Goal: Task Accomplishment & Management: Manage account settings

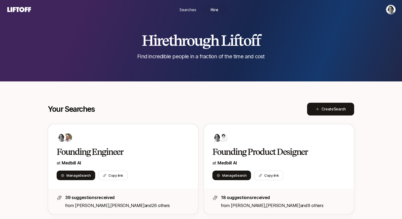
click at [388, 12] on html "Searches Hire Hire through Liftoff Find incredible people in a fraction of the …" at bounding box center [201, 109] width 402 height 219
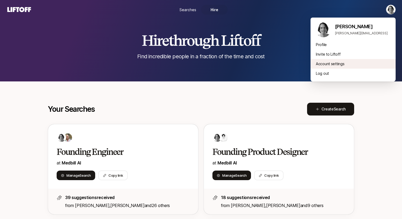
click at [326, 65] on div "Account settings" at bounding box center [352, 64] width 85 height 10
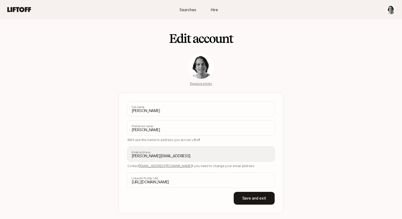
click at [20, 7] on icon at bounding box center [19, 9] width 26 height 7
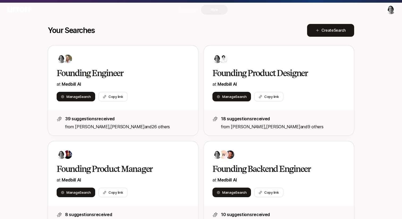
scroll to position [104, 0]
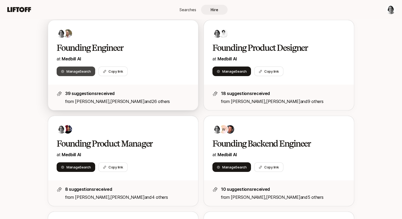
click at [80, 69] on span "Search" at bounding box center [84, 71] width 11 height 4
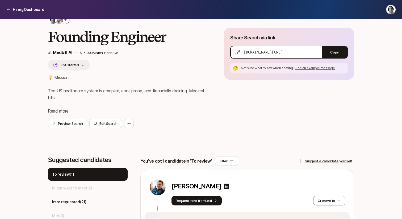
scroll to position [14, 0]
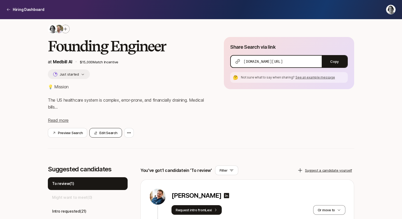
click at [101, 134] on button "Edit Search" at bounding box center [105, 133] width 32 height 10
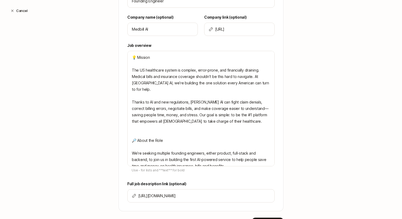
scroll to position [184, 0]
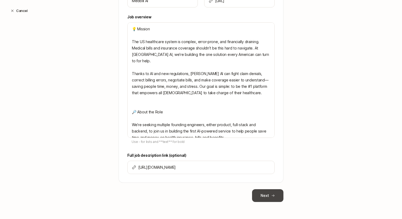
click at [273, 193] on button "Next" at bounding box center [267, 195] width 31 height 13
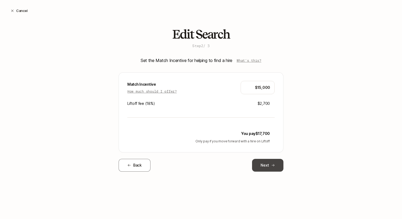
click at [268, 166] on button "Next" at bounding box center [267, 165] width 31 height 13
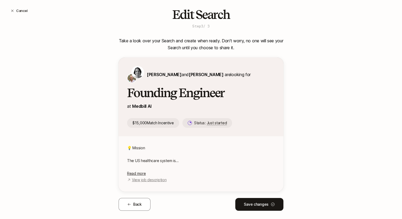
scroll to position [28, 0]
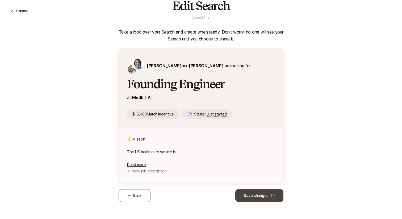
click at [264, 197] on button "Save changes" at bounding box center [259, 195] width 48 height 13
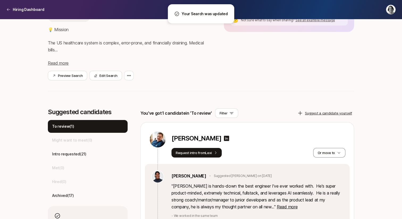
scroll to position [0, 0]
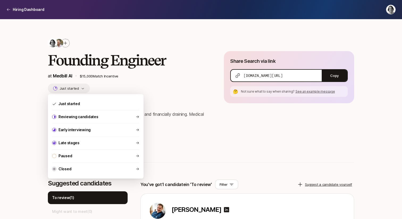
click at [84, 90] on button "Just started" at bounding box center [69, 88] width 42 height 10
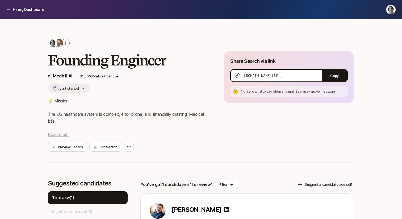
click at [63, 133] on span "Read more" at bounding box center [58, 134] width 21 height 5
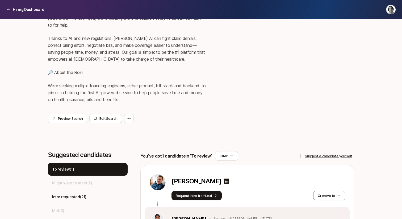
scroll to position [107, 0]
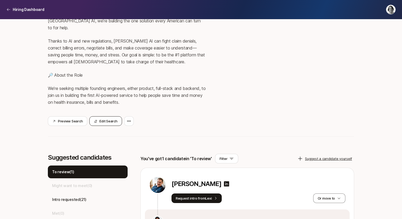
click at [107, 116] on button "Edit Search" at bounding box center [105, 121] width 32 height 10
type textarea "x"
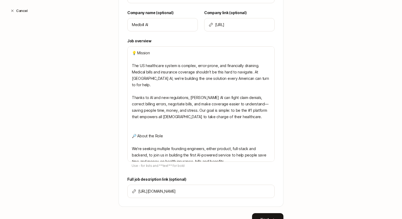
scroll to position [184, 0]
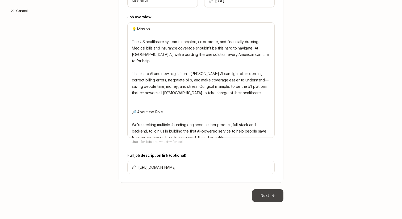
click at [265, 195] on button "Next" at bounding box center [267, 195] width 31 height 13
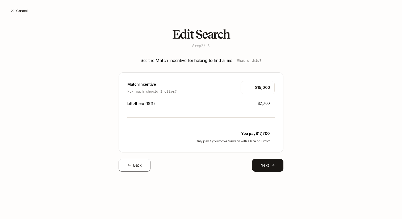
scroll to position [0, 0]
click at [270, 165] on button "Next" at bounding box center [267, 165] width 31 height 13
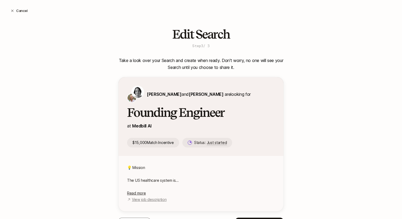
scroll to position [28, 0]
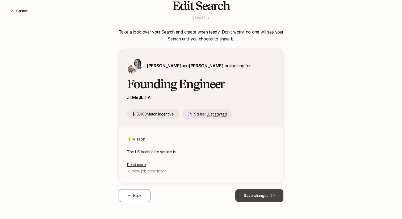
click at [257, 194] on button "Save changes" at bounding box center [259, 195] width 48 height 13
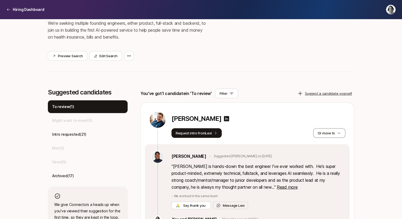
scroll to position [170, 0]
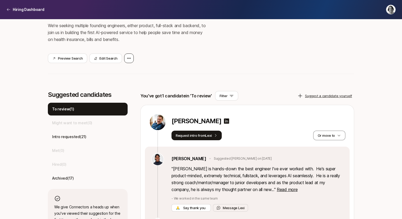
click at [124, 53] on div at bounding box center [129, 58] width 10 height 10
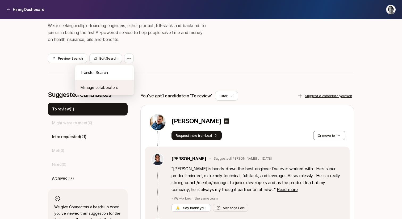
click at [110, 80] on div "Manage collaborators" at bounding box center [104, 87] width 58 height 15
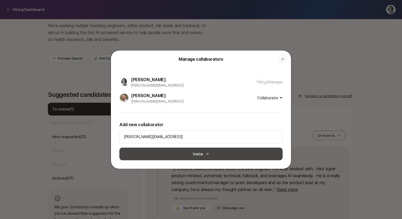
type input "michael@medbill.ai"
click at [207, 156] on button "Invite" at bounding box center [200, 153] width 163 height 13
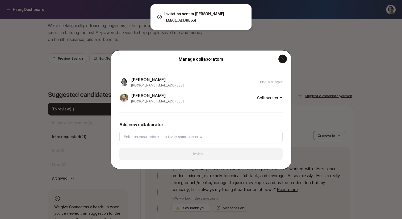
click at [282, 60] on icon "button" at bounding box center [282, 59] width 4 height 4
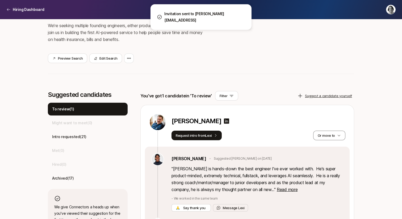
scroll to position [0, 0]
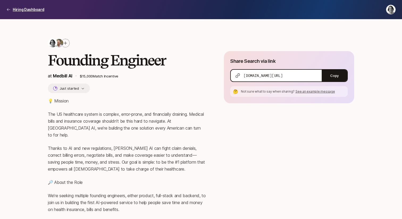
click at [10, 11] on icon at bounding box center [8, 9] width 4 height 4
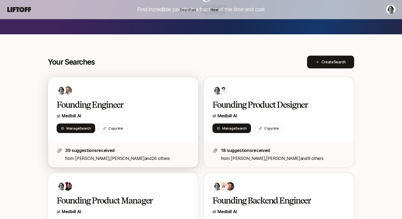
scroll to position [101, 0]
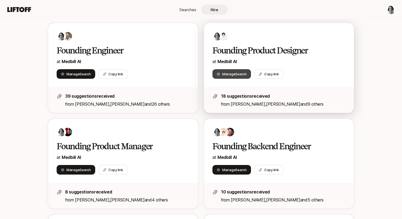
click at [238, 74] on span "Search" at bounding box center [240, 74] width 11 height 4
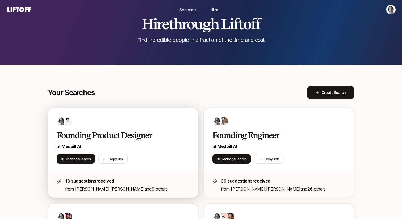
scroll to position [174, 0]
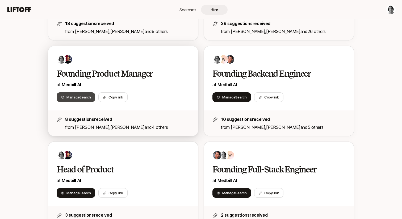
click at [80, 99] on span "Manage Search" at bounding box center [78, 96] width 24 height 5
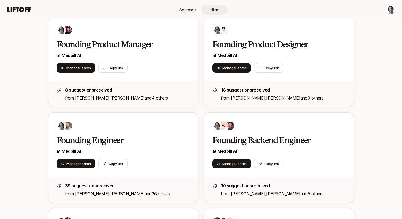
scroll to position [115, 0]
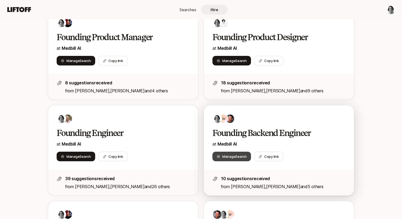
click at [227, 156] on span "Manage Search" at bounding box center [234, 156] width 24 height 5
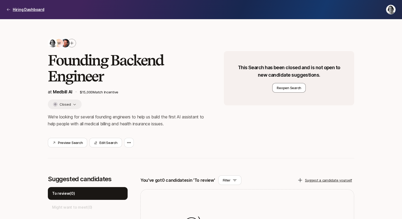
click at [11, 7] on div "Hiring Dashboard" at bounding box center [25, 9] width 38 height 6
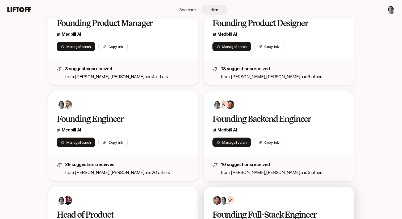
scroll to position [130, 0]
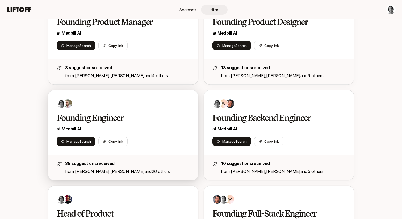
click at [177, 114] on h2 "Founding Engineer" at bounding box center [118, 117] width 122 height 11
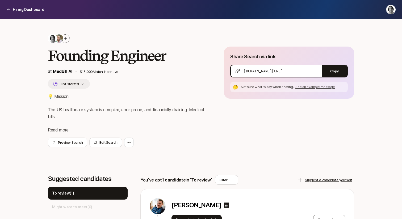
scroll to position [12, 0]
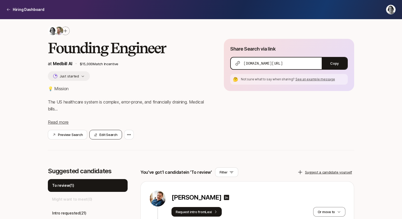
click at [109, 133] on button "Edit Search" at bounding box center [105, 135] width 32 height 10
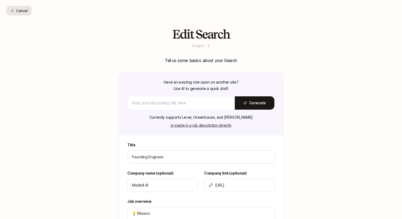
click at [16, 13] on button "Cancel" at bounding box center [18, 11] width 25 height 10
type textarea "x"
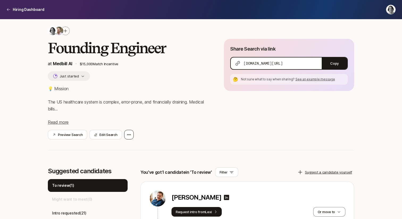
click at [131, 136] on div at bounding box center [129, 135] width 10 height 10
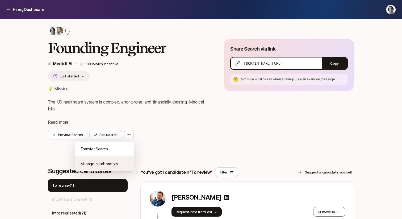
click at [112, 163] on div "Manage collaborators" at bounding box center [104, 163] width 58 height 15
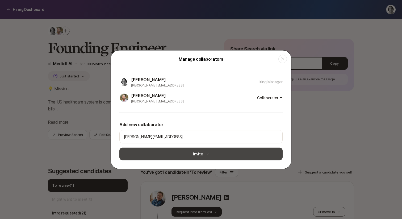
type input "michael@medbill.ai"
click at [199, 152] on button "Invite" at bounding box center [200, 153] width 163 height 13
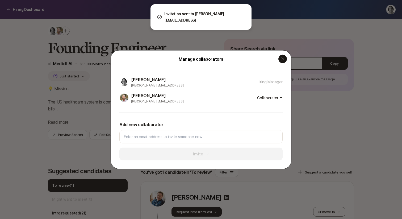
click at [281, 62] on div "button" at bounding box center [282, 58] width 9 height 9
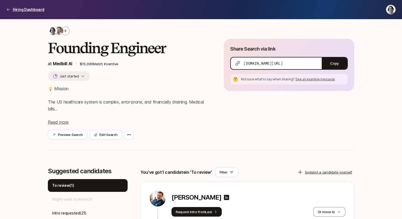
click at [8, 9] on icon at bounding box center [8, 9] width 4 height 4
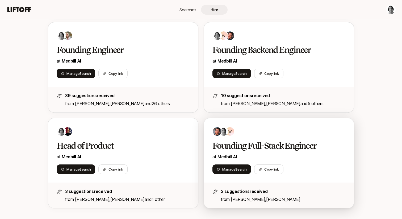
scroll to position [201, 0]
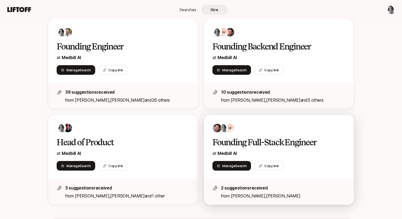
click at [250, 133] on div "W Founding Full-Stack Engineer at Medbill AI Manage Search Copy link" at bounding box center [279, 147] width 150 height 64
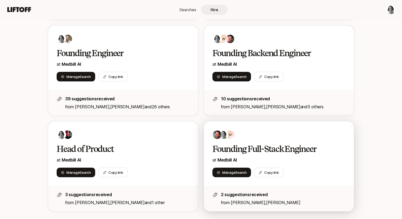
scroll to position [188, 0]
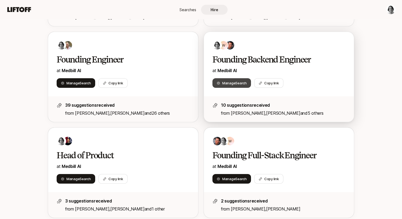
click at [239, 83] on span "Search" at bounding box center [240, 83] width 11 height 4
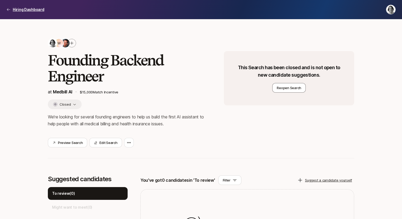
click at [14, 10] on p "Hiring Dashboard" at bounding box center [29, 9] width 32 height 6
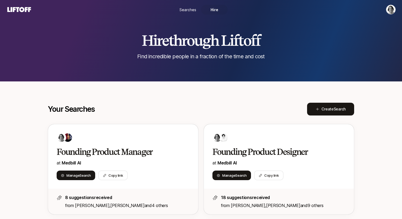
click at [156, 63] on div "Hire through Liftoff Find incredible people in a fraction of the time and cost" at bounding box center [201, 40] width 402 height 81
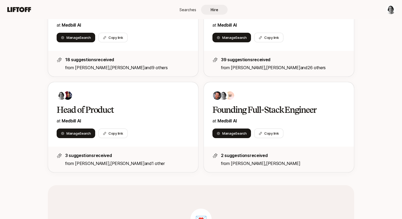
scroll to position [236, 0]
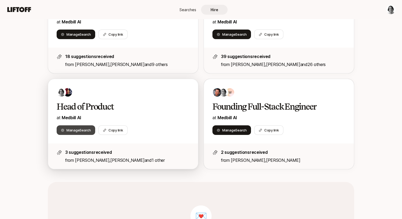
click at [85, 130] on span "Search" at bounding box center [84, 130] width 11 height 4
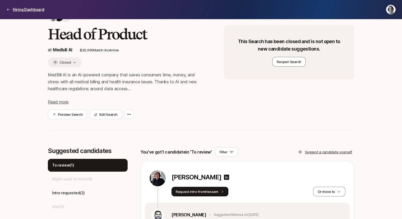
click at [7, 10] on icon at bounding box center [8, 9] width 4 height 4
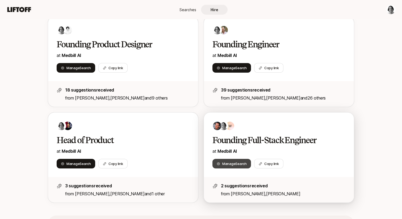
scroll to position [214, 0]
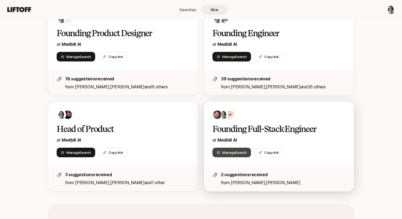
click at [234, 152] on span "Manage Search" at bounding box center [234, 152] width 24 height 5
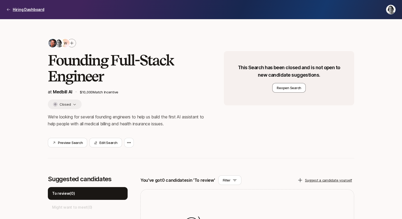
click at [9, 11] on icon at bounding box center [8, 9] width 4 height 4
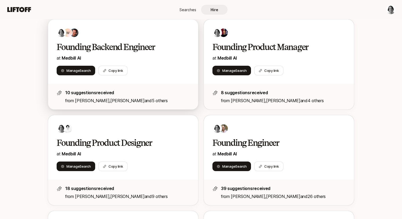
scroll to position [101, 0]
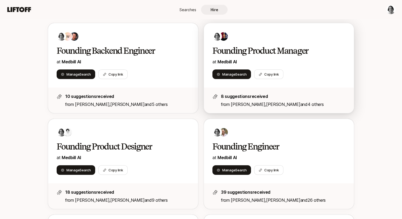
click at [251, 48] on h2 "Founding Product Manager" at bounding box center [273, 50] width 122 height 11
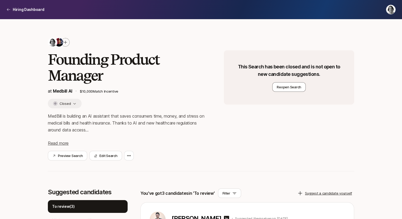
scroll to position [1, 0]
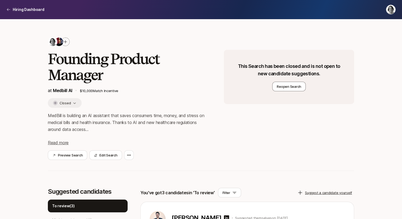
scroll to position [101, 0]
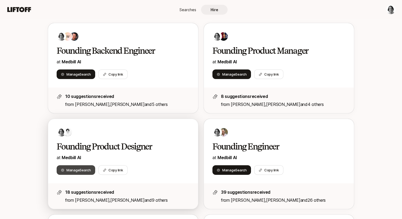
click at [79, 169] on span "Manage Search" at bounding box center [78, 169] width 24 height 5
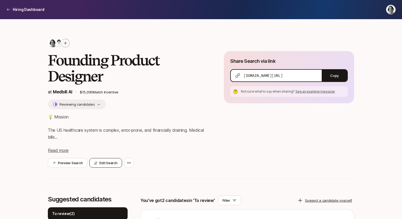
click at [109, 165] on button "Edit Search" at bounding box center [105, 163] width 32 height 10
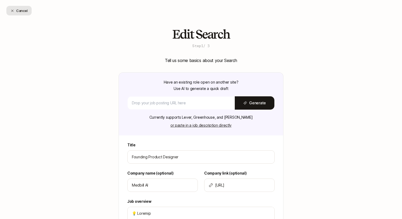
click at [23, 8] on button "Cancel" at bounding box center [18, 11] width 25 height 10
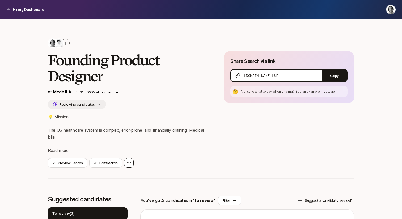
click at [130, 164] on icon at bounding box center [129, 162] width 4 height 4
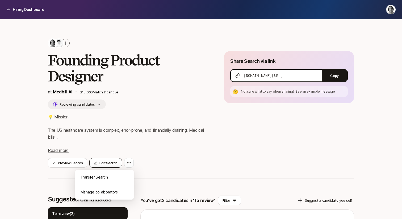
click at [109, 164] on button "Edit Search" at bounding box center [105, 163] width 32 height 10
type textarea "x"
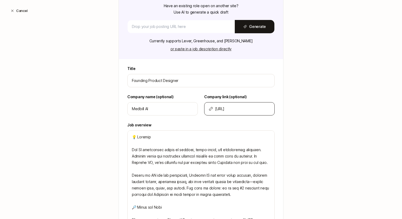
scroll to position [280, 0]
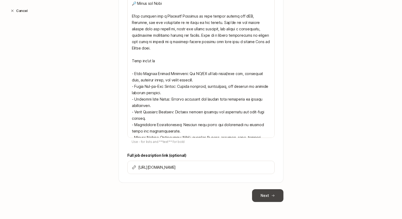
click at [276, 196] on button "Next" at bounding box center [267, 195] width 31 height 13
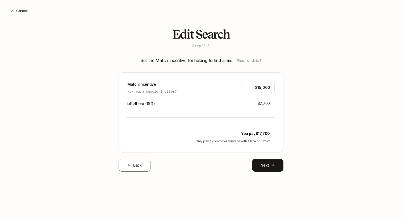
scroll to position [0, 0]
click at [271, 166] on icon at bounding box center [273, 165] width 4 height 4
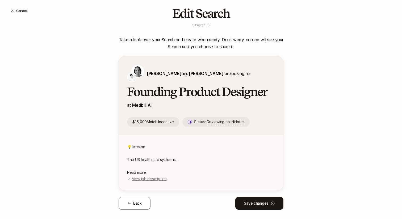
scroll to position [28, 0]
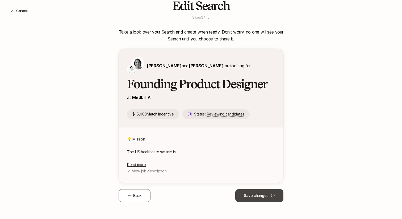
click at [262, 195] on button "Save changes" at bounding box center [259, 195] width 48 height 13
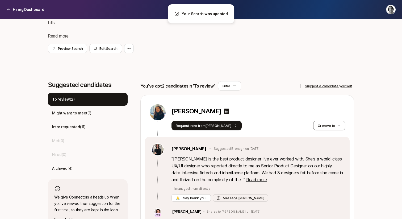
scroll to position [117, 0]
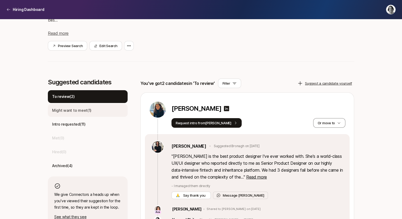
click at [82, 108] on p "Might want to meet ( 1 )" at bounding box center [71, 110] width 39 height 6
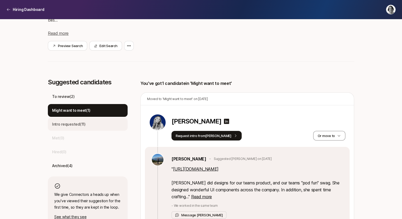
click at [83, 120] on div "Intro requested ( 11 )" at bounding box center [88, 124] width 80 height 13
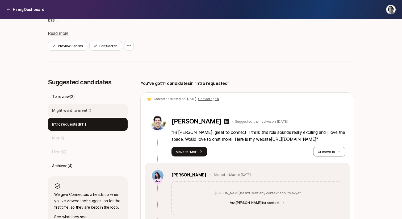
click at [83, 112] on p "Might want to meet ( 1 )" at bounding box center [71, 110] width 39 height 6
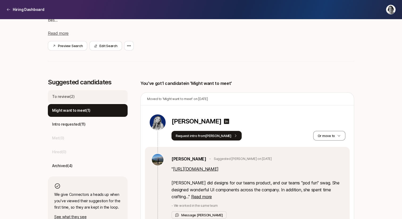
click at [81, 100] on div "To review ( 2 )" at bounding box center [88, 96] width 80 height 13
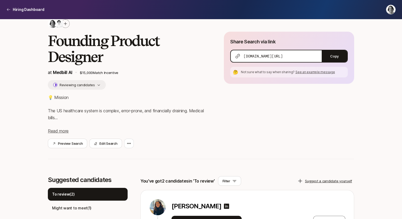
scroll to position [0, 0]
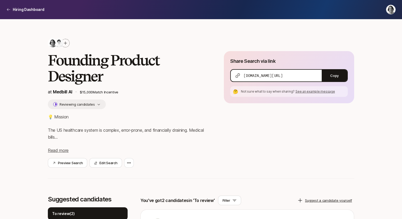
click at [92, 101] on button "Reviewing candidates" at bounding box center [77, 104] width 58 height 10
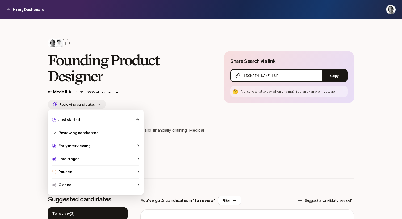
click at [92, 101] on button "Reviewing candidates" at bounding box center [77, 104] width 58 height 10
click at [108, 187] on div "Closed" at bounding box center [96, 184] width 96 height 13
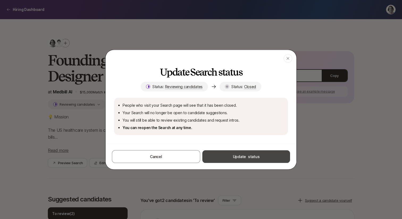
click at [243, 162] on button "Update status" at bounding box center [246, 156] width 88 height 13
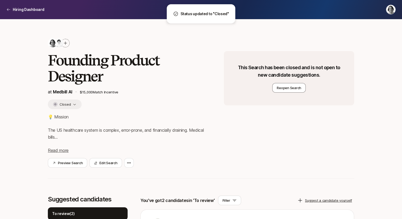
click at [243, 162] on div "This Search has been closed and is not open to new candidate suggestions. Reope…" at bounding box center [289, 109] width 130 height 116
